Goal: Information Seeking & Learning: Learn about a topic

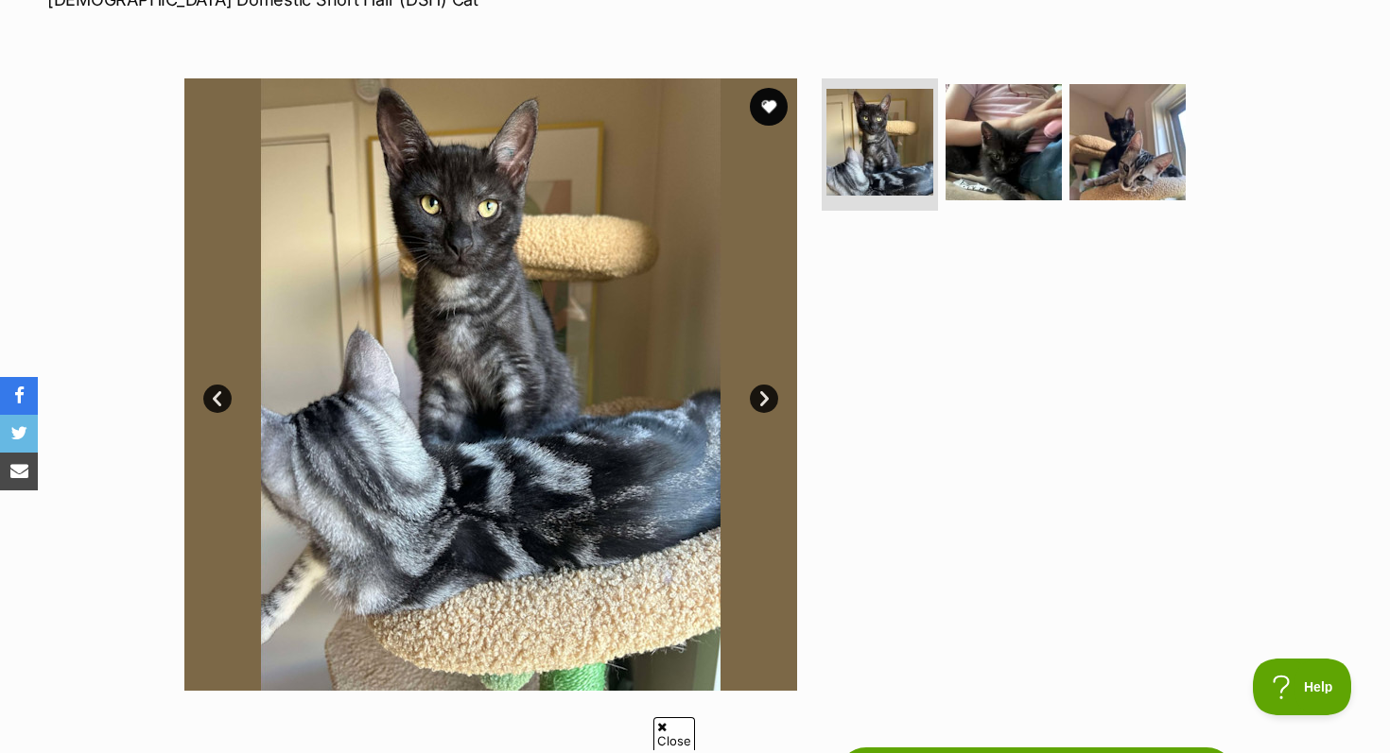
click at [757, 398] on link "Next" at bounding box center [764, 399] width 28 height 28
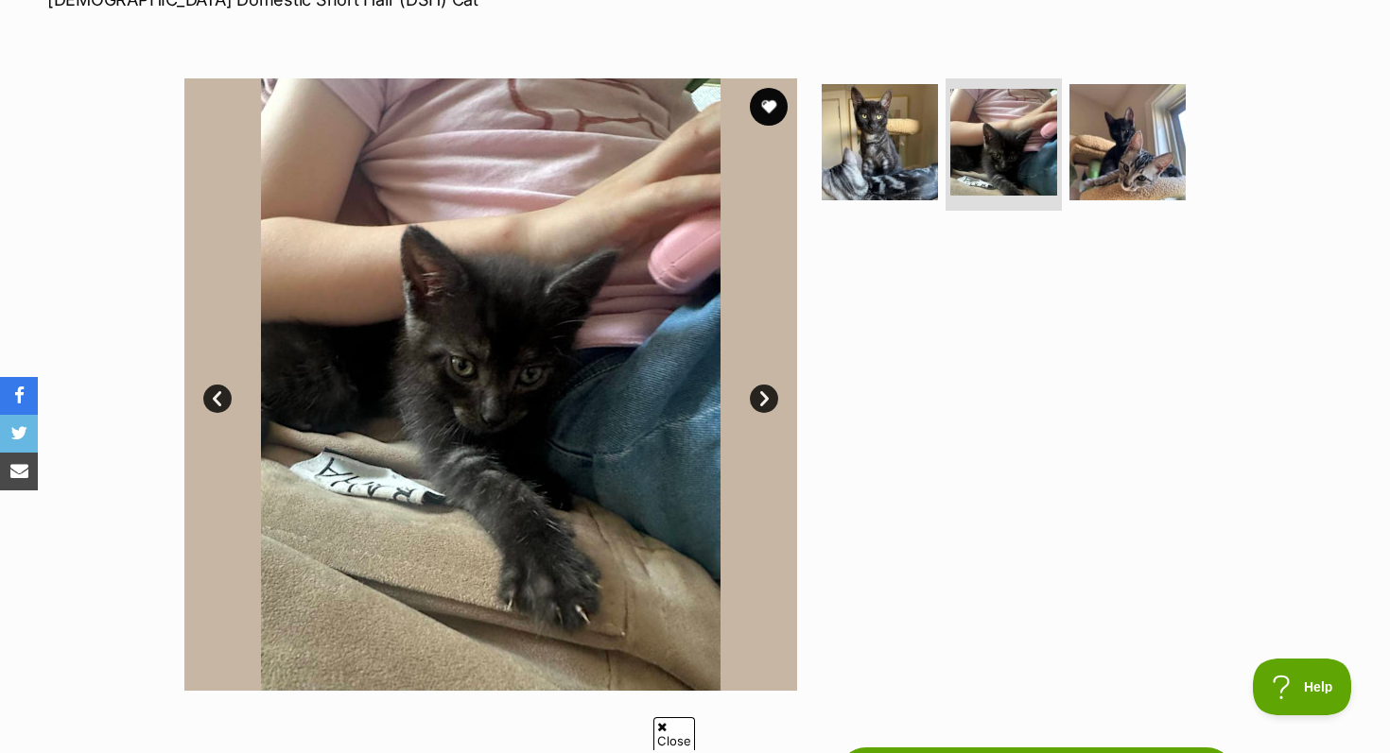
click at [757, 396] on link "Next" at bounding box center [764, 399] width 28 height 28
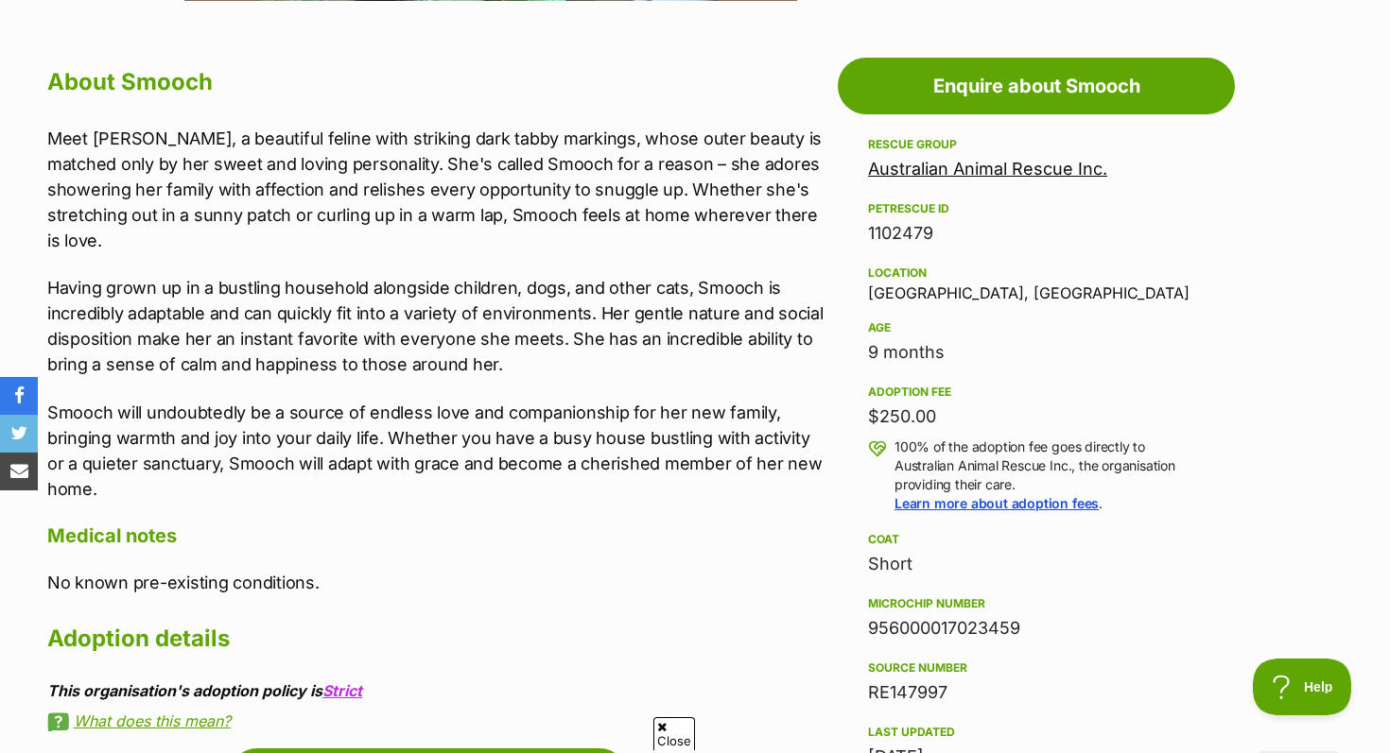
scroll to position [1007, 0]
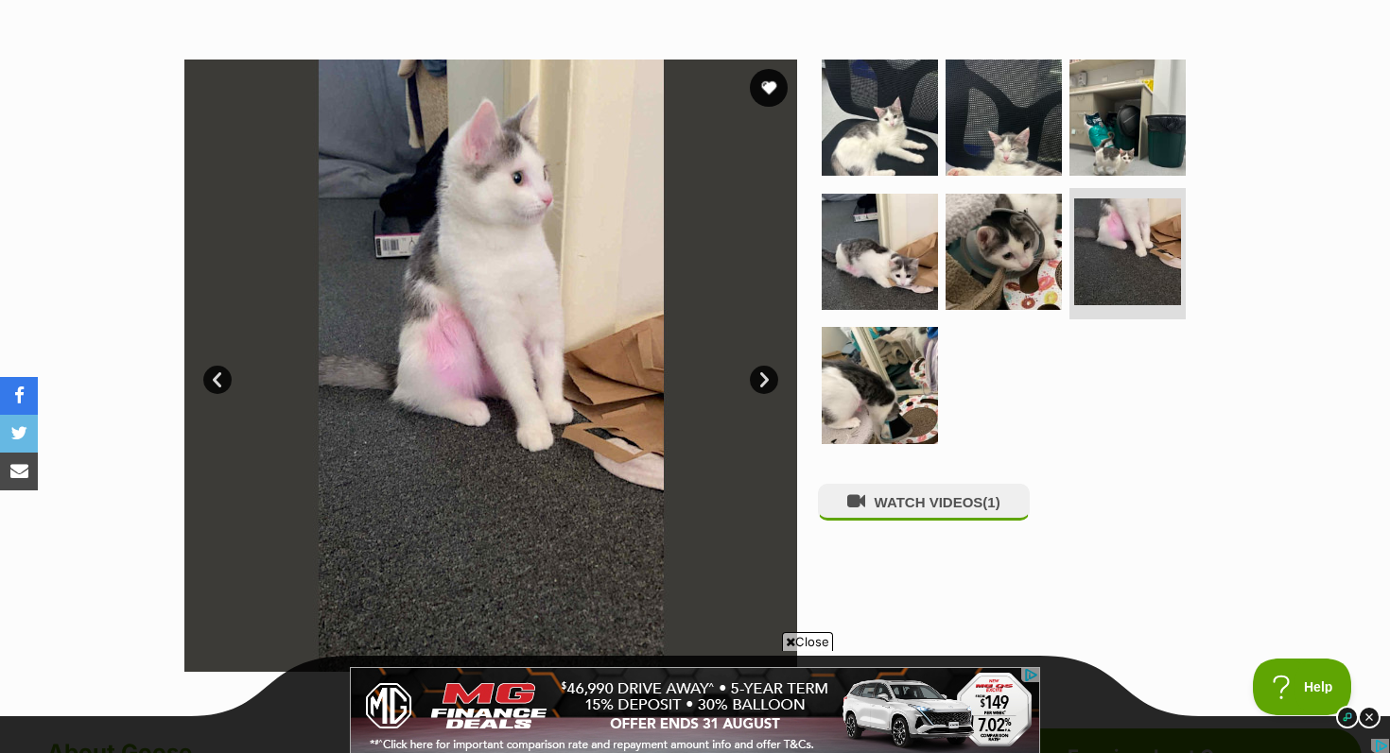
scroll to position [331, 0]
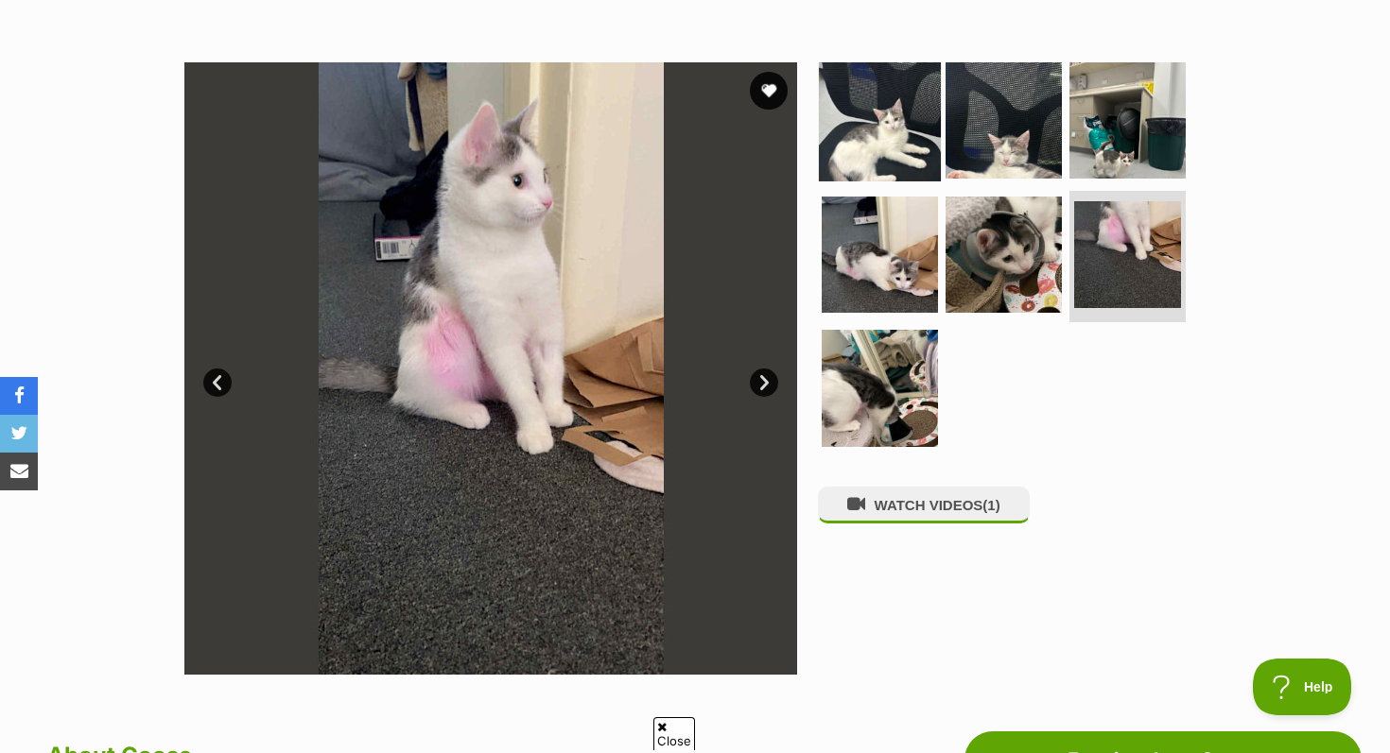
click at [892, 108] on img at bounding box center [880, 121] width 122 height 122
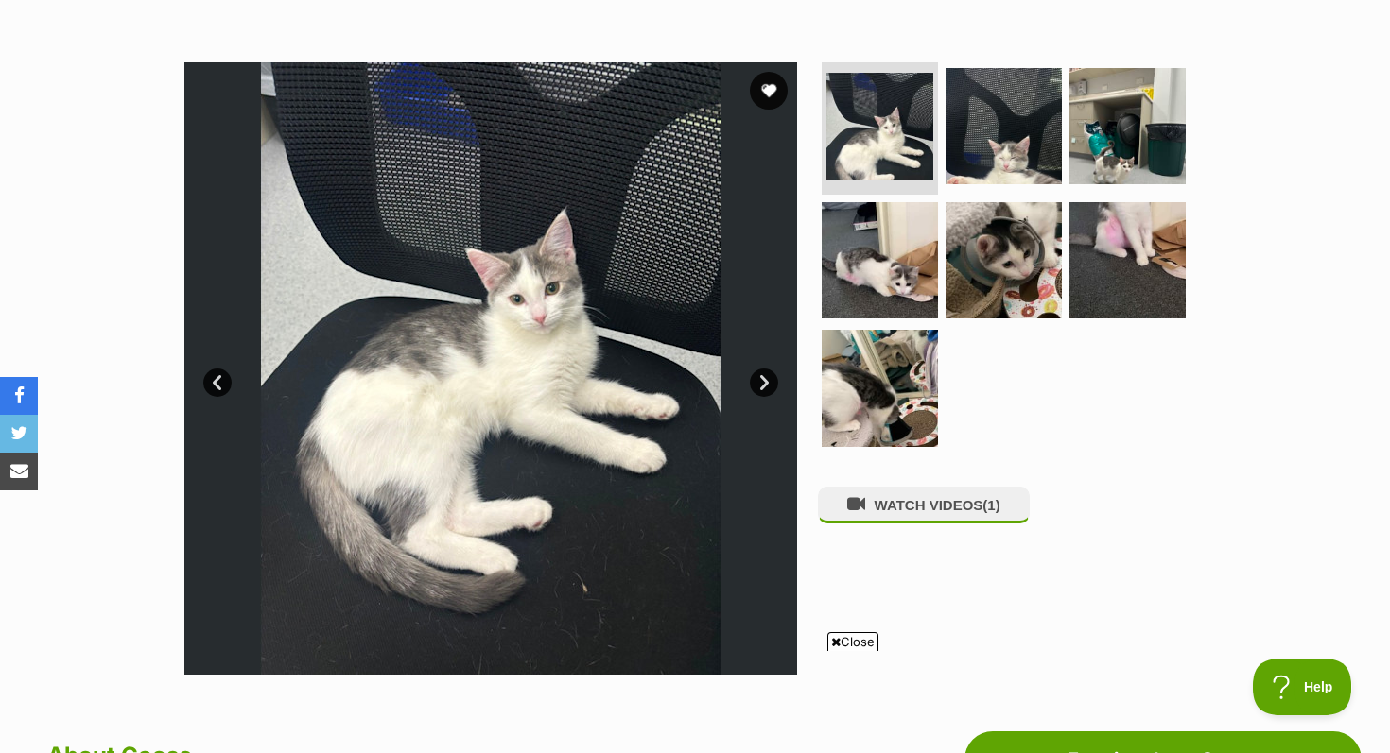
click at [755, 382] on link "Next" at bounding box center [764, 383] width 28 height 28
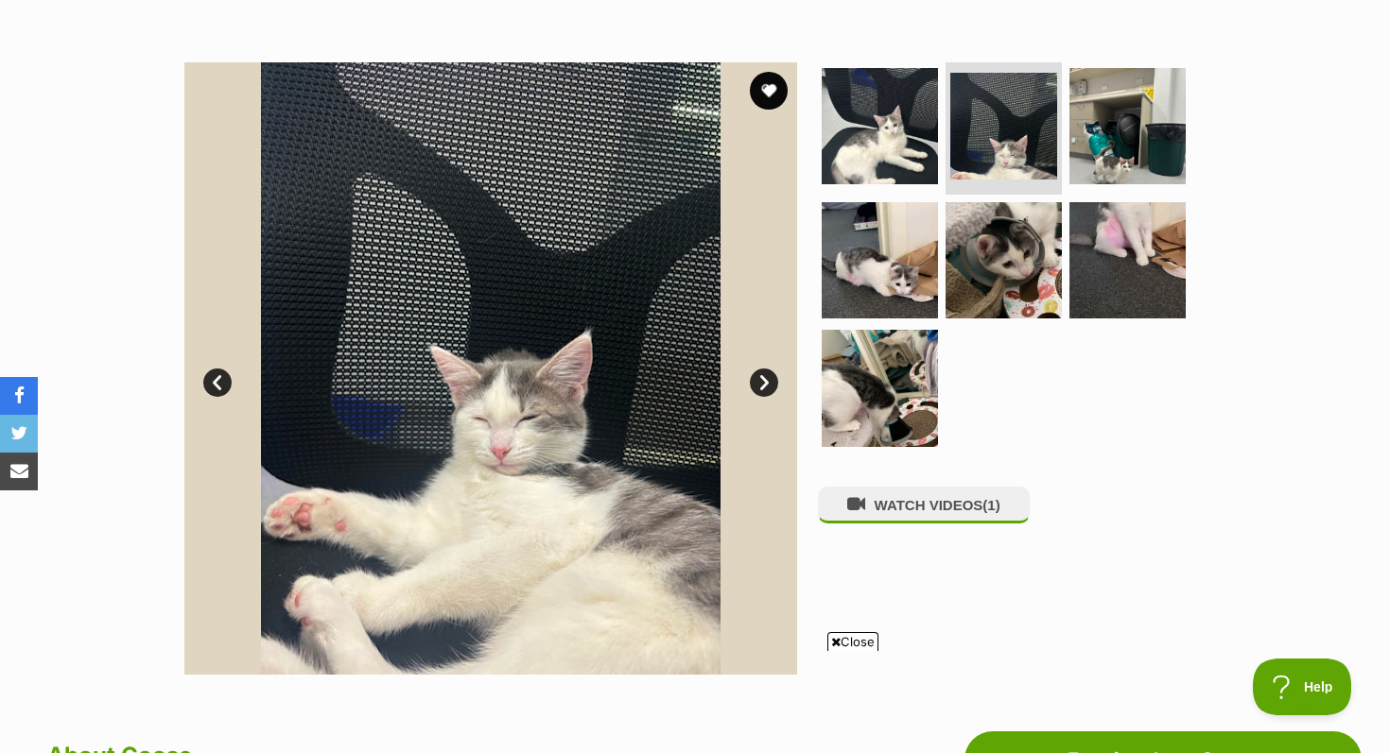
click at [756, 381] on link "Next" at bounding box center [764, 383] width 28 height 28
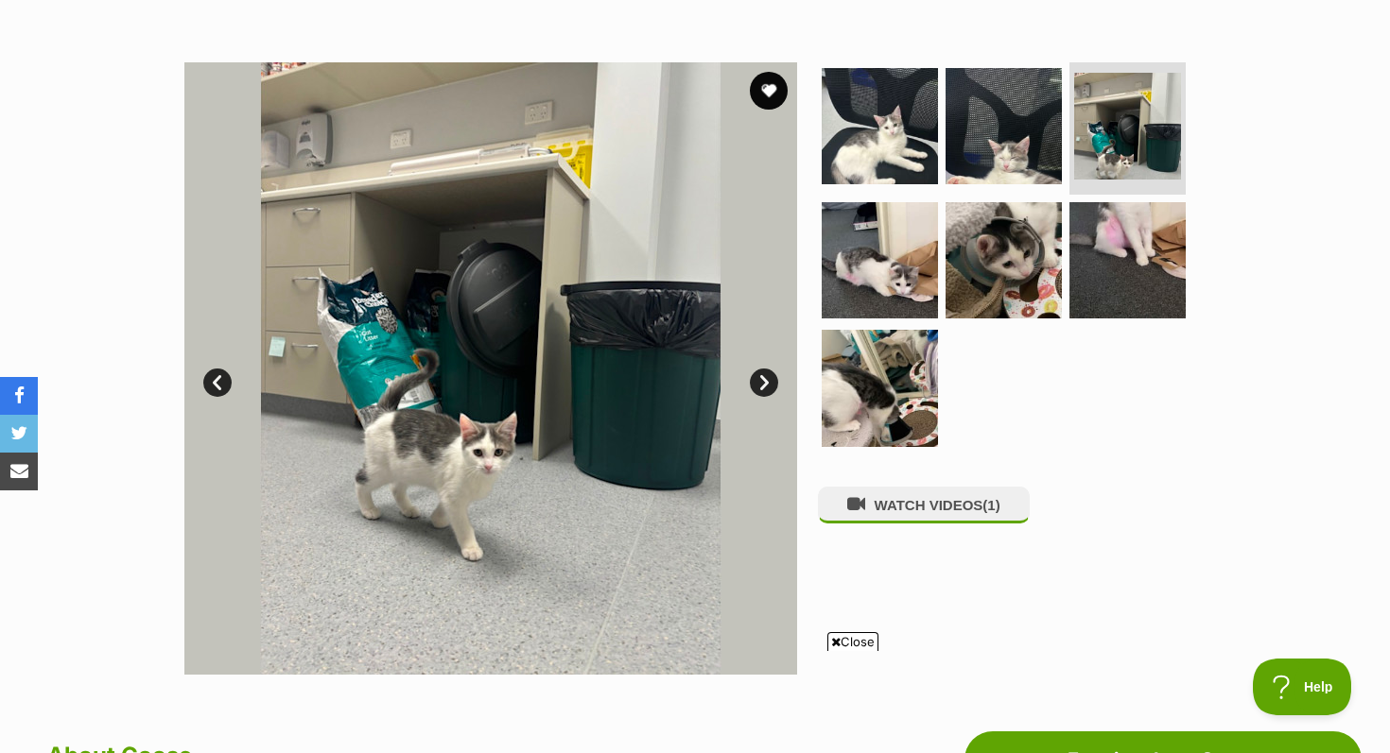
click at [774, 382] on link "Next" at bounding box center [764, 383] width 28 height 28
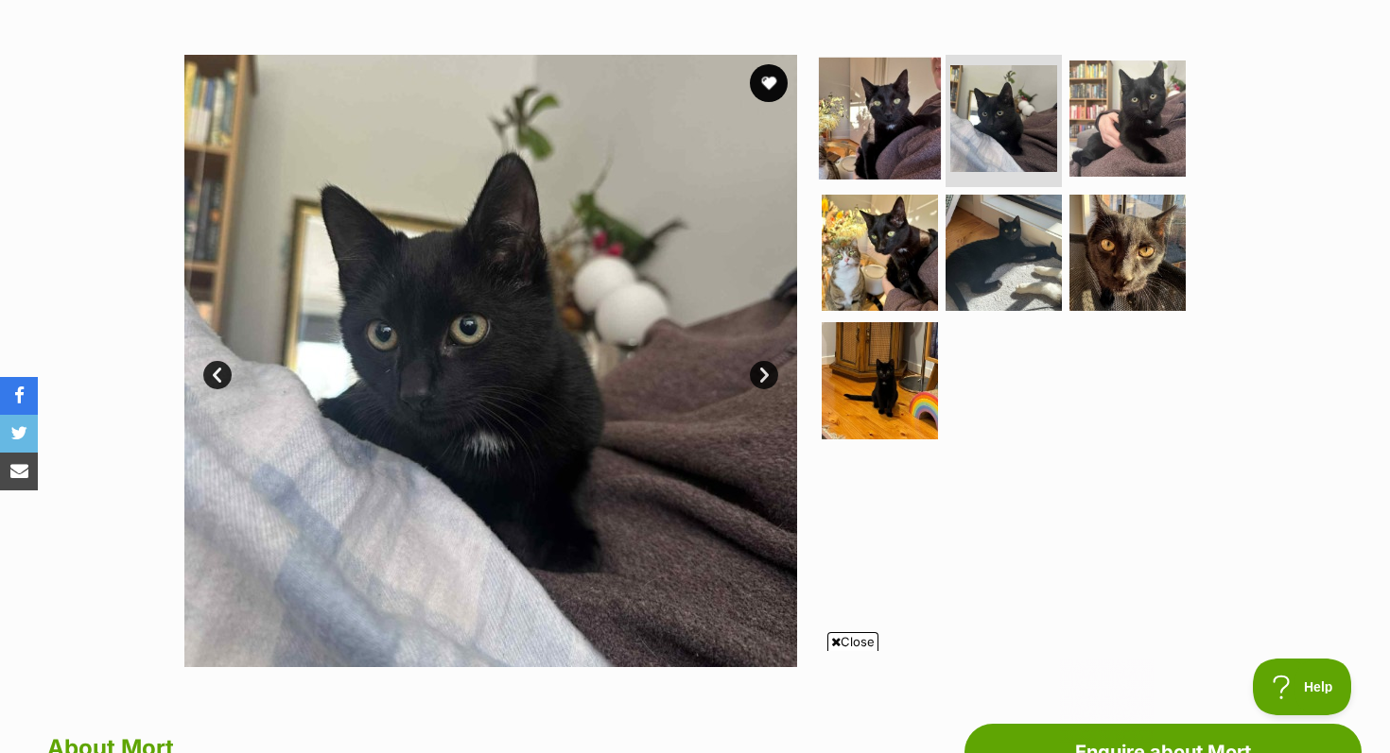
click at [885, 137] on img at bounding box center [880, 119] width 122 height 122
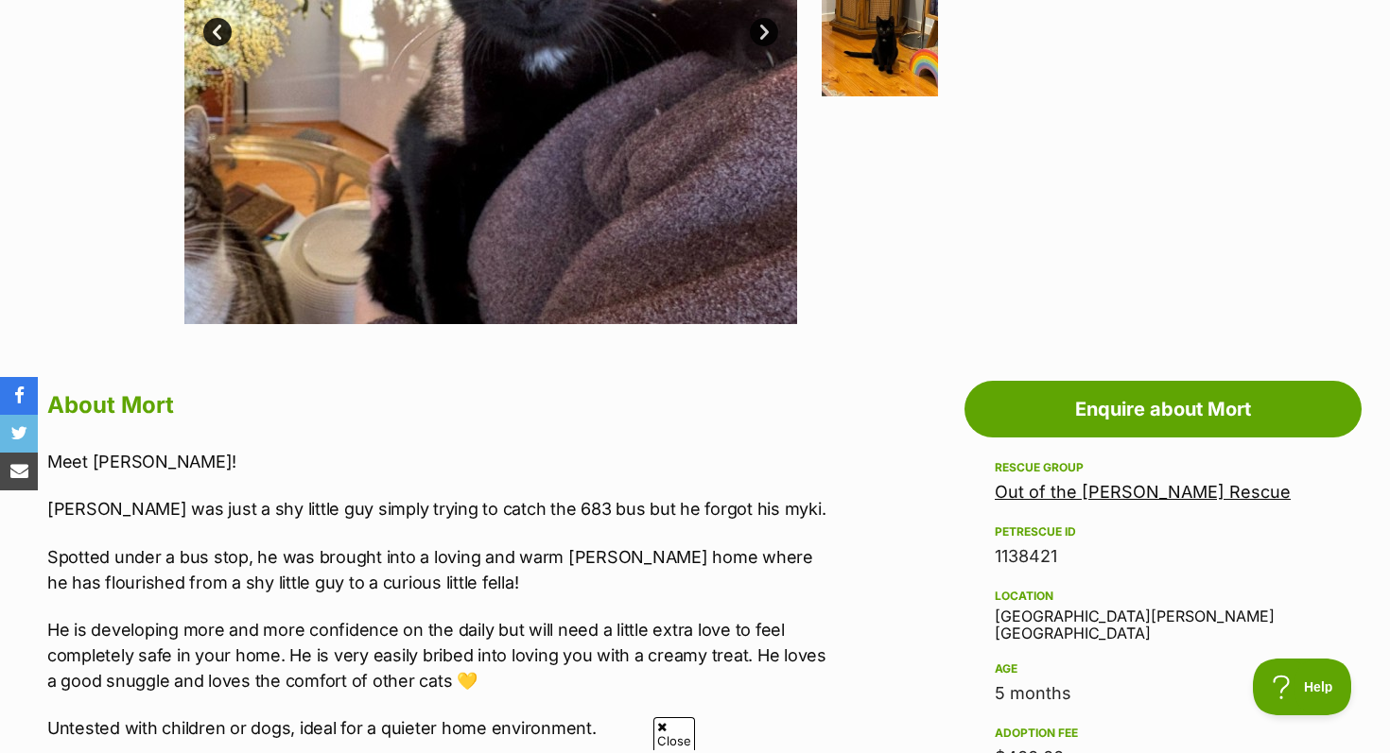
scroll to position [903, 0]
